Goal: Task Accomplishment & Management: Complete application form

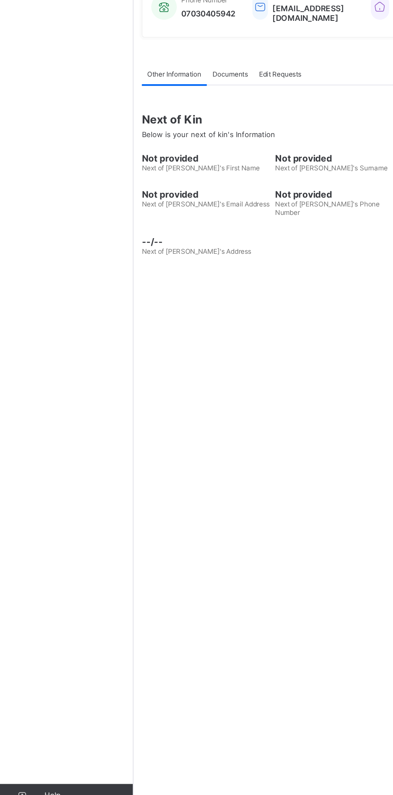
click at [171, 266] on div "Documents" at bounding box center [166, 258] width 34 height 16
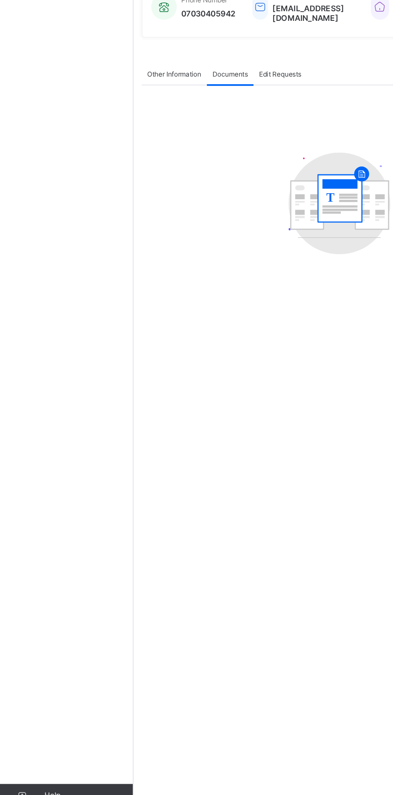
click at [116, 266] on div "Other Information" at bounding box center [125, 258] width 47 height 16
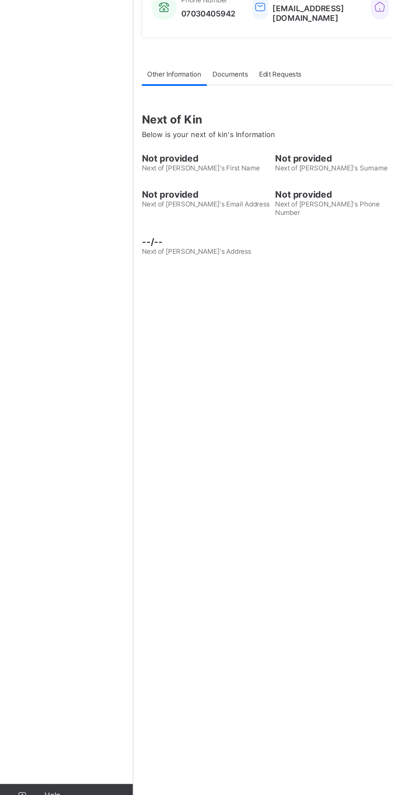
click at [202, 266] on div "Edit Requests" at bounding box center [202, 258] width 38 height 16
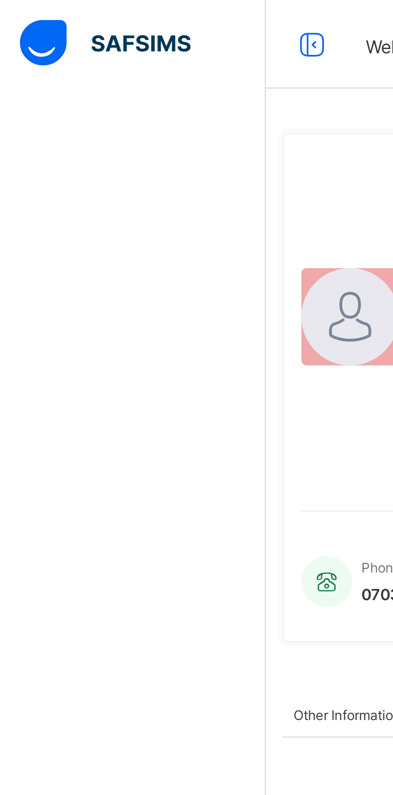
click at [114, 16] on icon at bounding box center [113, 16] width 14 height 12
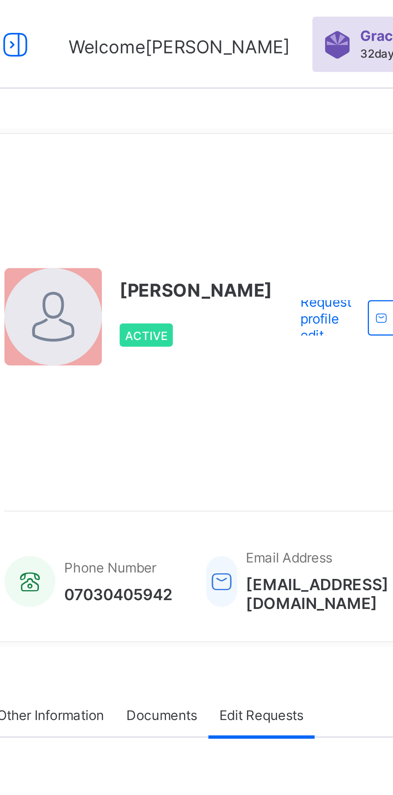
click at [174, 13] on span "Grace Period" at bounding box center [190, 13] width 32 height 6
click at [163, 21] on div "Grace Period 32 days remaining" at bounding box center [219, 16] width 127 height 20
click at [174, 20] on span "32 days remaining" at bounding box center [191, 19] width 35 height 5
click at [157, 22] on div "Grace Period 32 days remaining" at bounding box center [219, 16] width 127 height 20
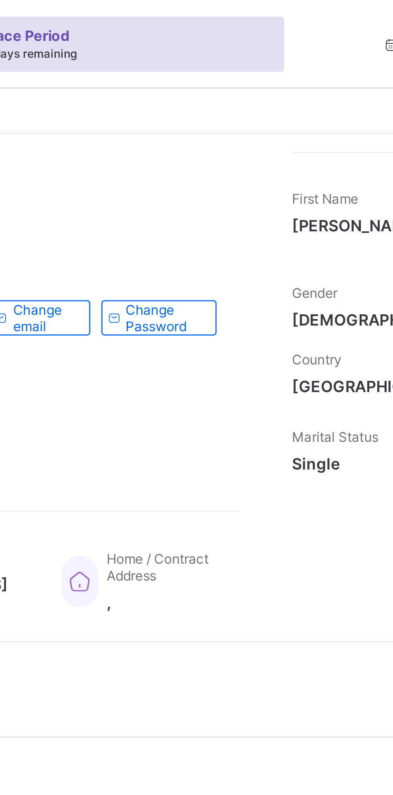
click at [319, 16] on span "First Term / [DATE]-[DATE]" at bounding box center [351, 16] width 65 height 6
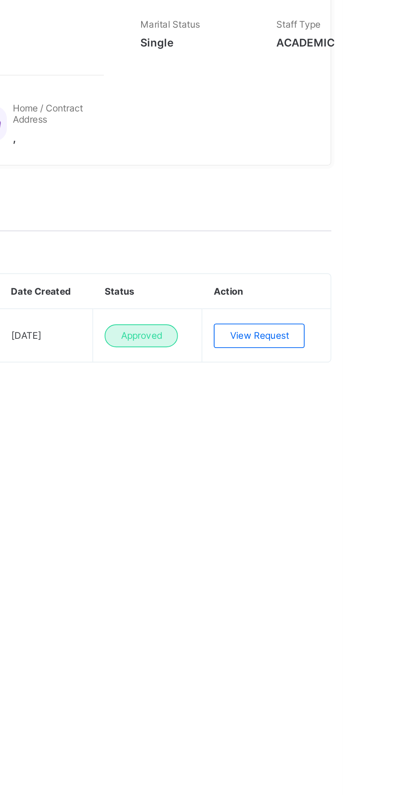
click at [358, 161] on span "Staff Type" at bounding box center [369, 158] width 23 height 6
click at [371, 171] on span "ACADEMIC" at bounding box center [374, 167] width 33 height 7
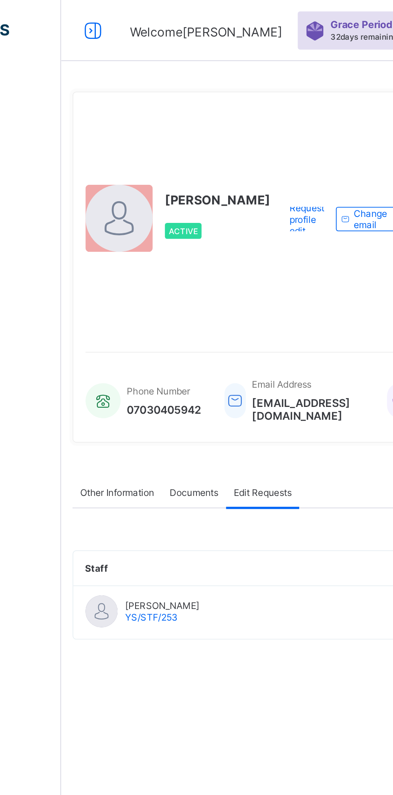
click at [152, 124] on span "Request profile edit" at bounding box center [161, 115] width 18 height 18
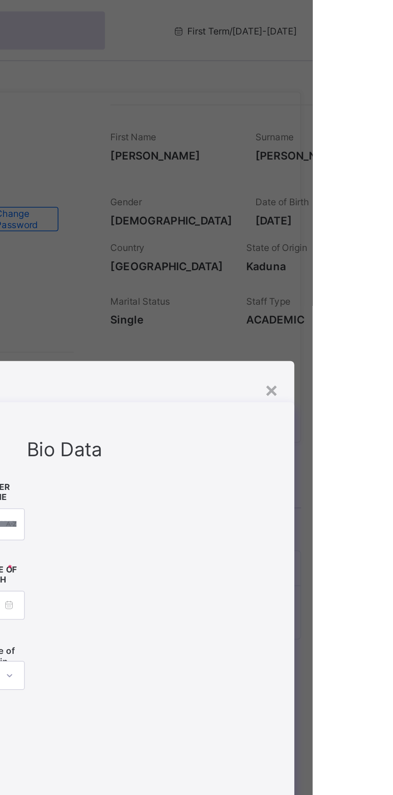
click at [375, 211] on div "×" at bounding box center [371, 205] width 8 height 14
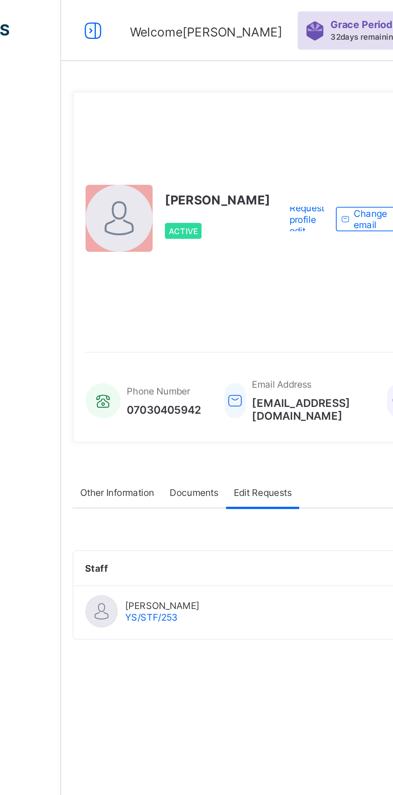
click at [174, 15] on span "Grace Period" at bounding box center [190, 13] width 32 height 6
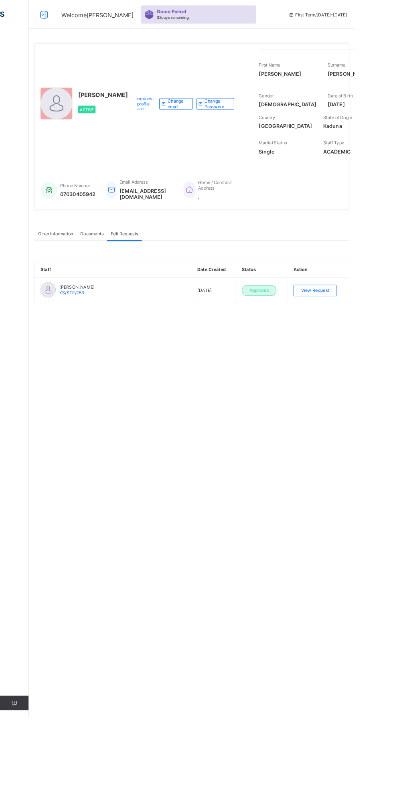
click at [319, 19] on span "First Term / 2025-2026" at bounding box center [351, 16] width 65 height 6
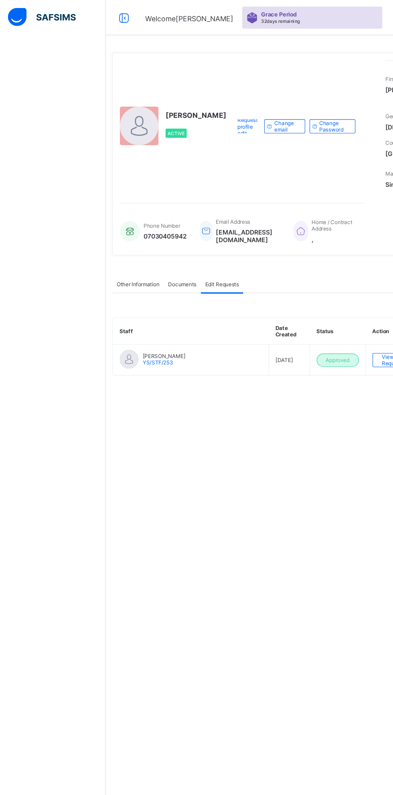
click at [7, 11] on img at bounding box center [38, 15] width 62 height 17
